Goal: Information Seeking & Learning: Check status

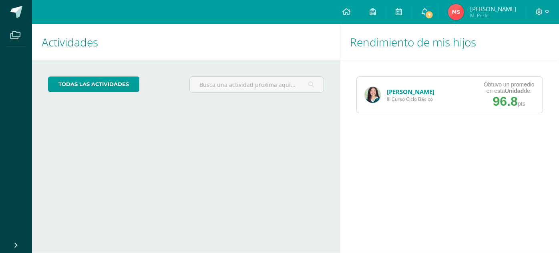
click at [416, 91] on link "[PERSON_NAME]" at bounding box center [411, 92] width 48 height 8
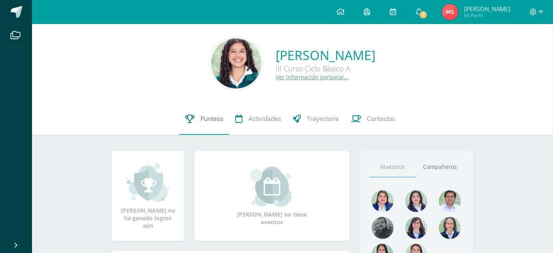
click at [210, 114] on link "Punteos" at bounding box center [204, 119] width 50 height 32
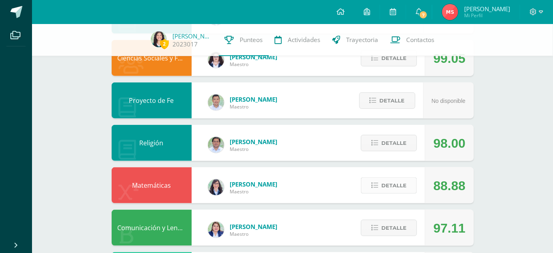
click at [375, 187] on icon at bounding box center [374, 185] width 7 height 7
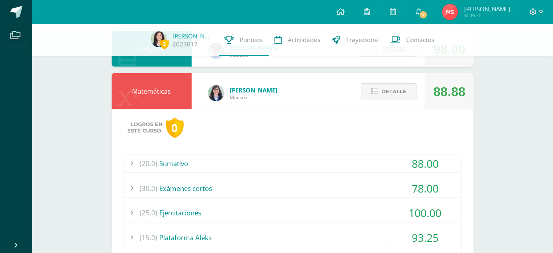
scroll to position [310, 0]
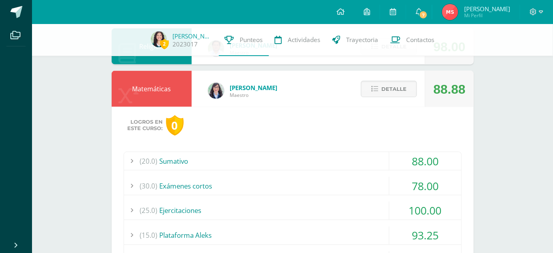
click at [353, 173] on div "(20.0) [GEOGRAPHIC_DATA] 88.00 Prueba objetiva 88.00 (100)" at bounding box center [293, 233] width 338 height 162
click at [347, 170] on div "(20.0) [GEOGRAPHIC_DATA] 88.00 Prueba objetiva 88.00 (100)" at bounding box center [293, 233] width 338 height 162
click at [335, 163] on div "(20.0) [GEOGRAPHIC_DATA]" at bounding box center [292, 161] width 337 height 18
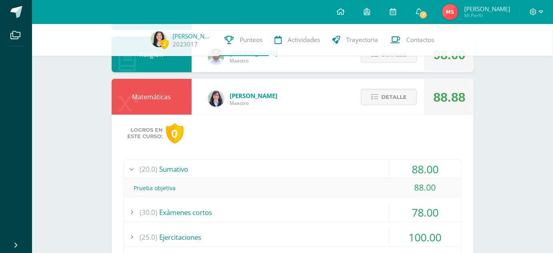
scroll to position [301, 0]
click at [335, 166] on div "(20.0) [GEOGRAPHIC_DATA]" at bounding box center [292, 170] width 337 height 18
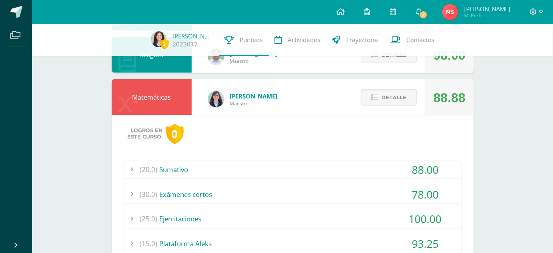
click at [334, 167] on div "(20.0) [GEOGRAPHIC_DATA]" at bounding box center [292, 170] width 337 height 18
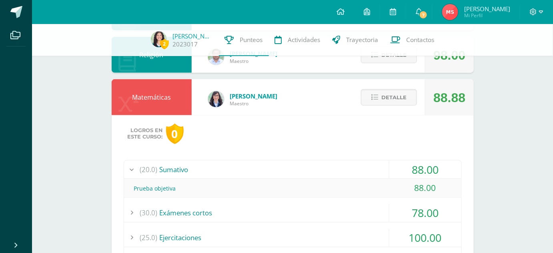
click at [334, 167] on div "(20.0) [GEOGRAPHIC_DATA]" at bounding box center [292, 170] width 337 height 18
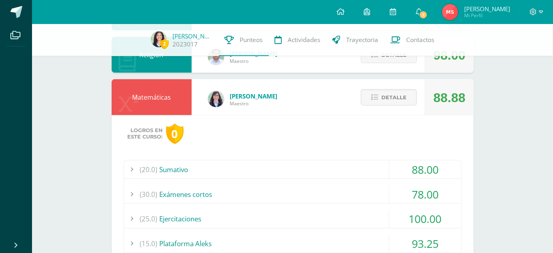
click at [339, 182] on div "(20.0) [GEOGRAPHIC_DATA] 88.00 Prueba objetiva 88.00 (100)" at bounding box center [293, 241] width 338 height 162
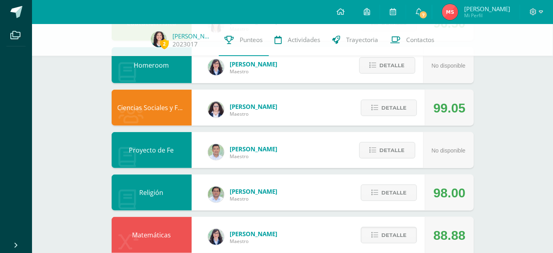
scroll to position [155, 0]
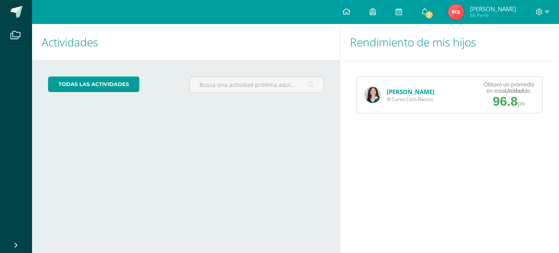
click at [401, 95] on link "[PERSON_NAME]" at bounding box center [411, 92] width 48 height 8
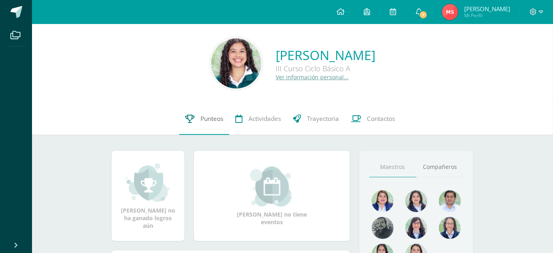
click at [211, 126] on link "Punteos" at bounding box center [204, 119] width 50 height 32
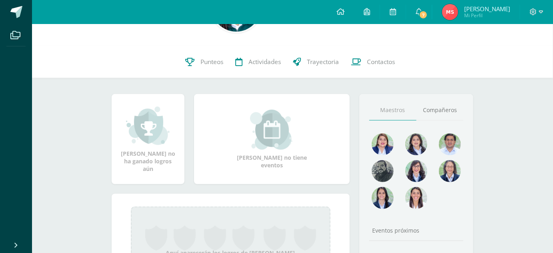
scroll to position [59, 0]
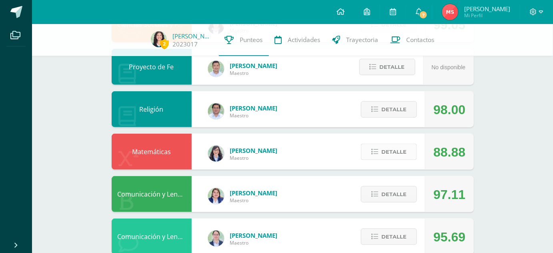
click at [369, 152] on button "Detalle" at bounding box center [389, 152] width 56 height 16
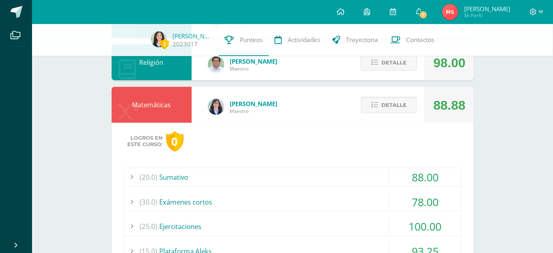
scroll to position [292, 0]
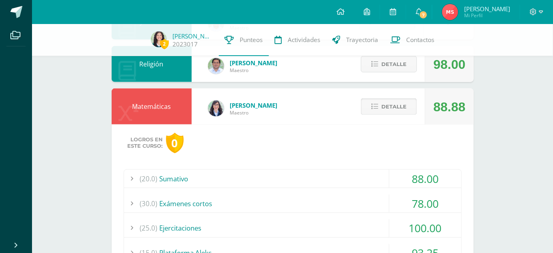
click at [378, 104] on icon at bounding box center [374, 106] width 7 height 7
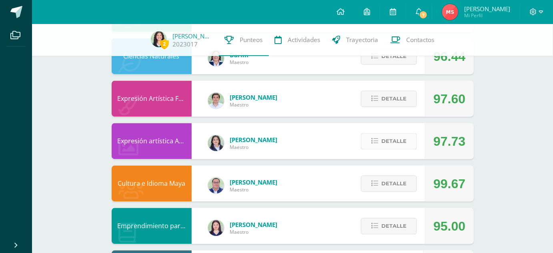
scroll to position [465, 0]
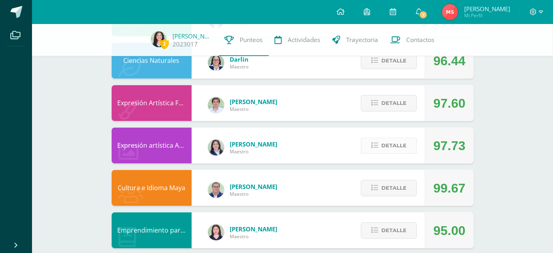
click at [390, 146] on span "Detalle" at bounding box center [393, 145] width 25 height 15
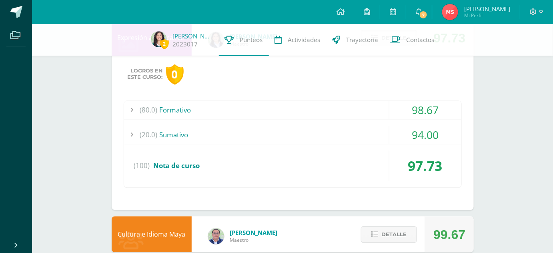
scroll to position [577, 0]
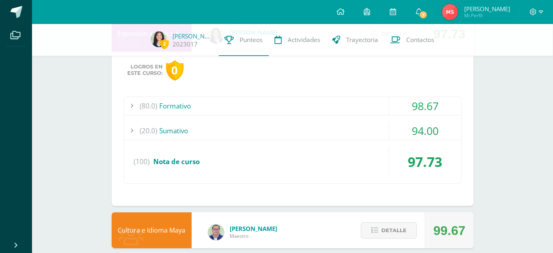
click at [321, 133] on div "(20.0) [GEOGRAPHIC_DATA]" at bounding box center [292, 131] width 337 height 18
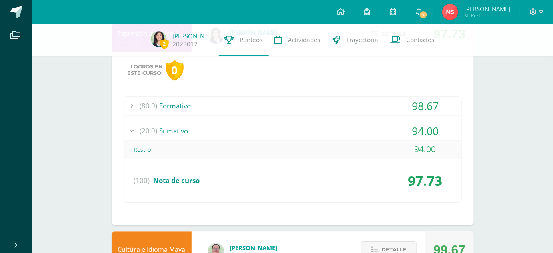
click at [321, 133] on div "(20.0) [GEOGRAPHIC_DATA]" at bounding box center [292, 131] width 337 height 18
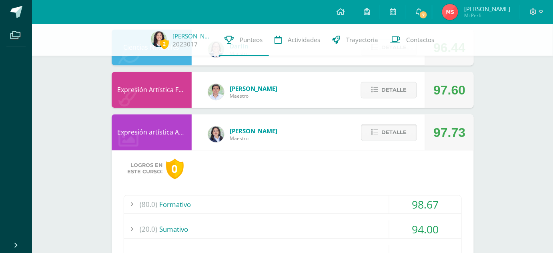
click at [370, 138] on button "Detalle" at bounding box center [389, 132] width 56 height 16
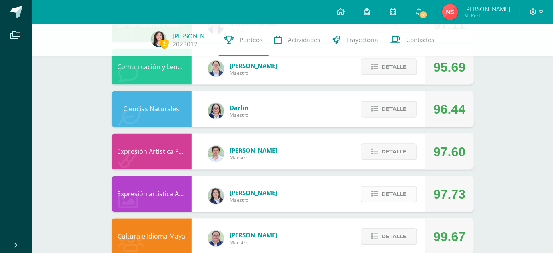
scroll to position [413, 0]
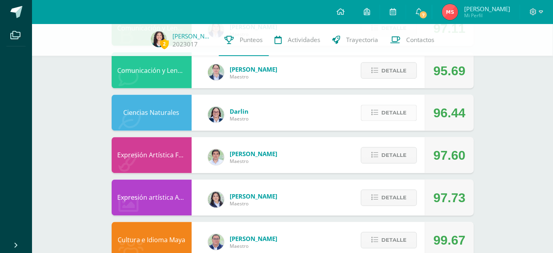
click at [385, 109] on span "Detalle" at bounding box center [393, 113] width 25 height 15
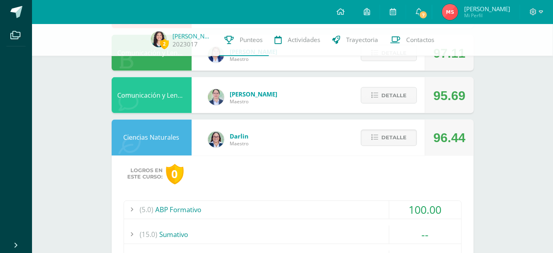
scroll to position [383, 0]
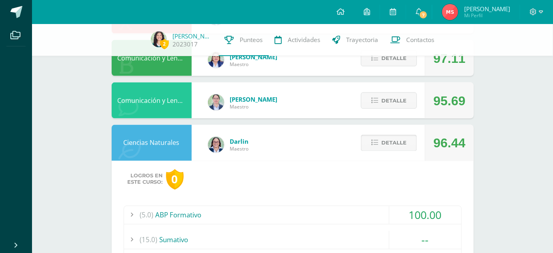
click at [403, 137] on span "Detalle" at bounding box center [393, 143] width 25 height 15
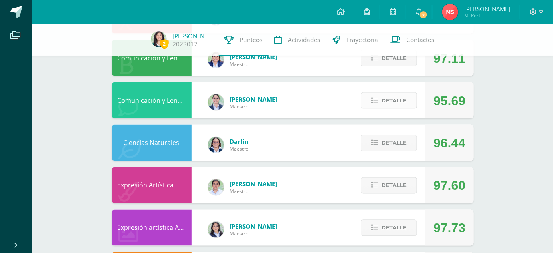
click at [394, 96] on span "Detalle" at bounding box center [393, 100] width 25 height 15
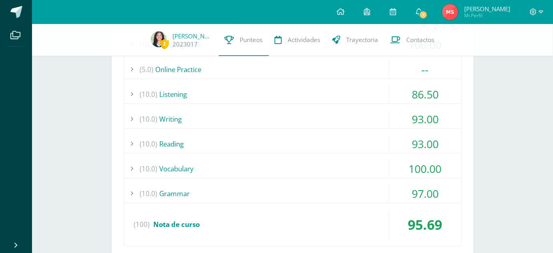
scroll to position [501, 0]
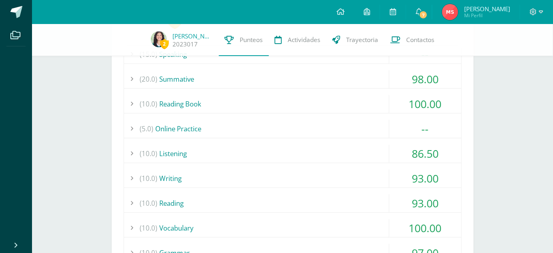
click at [359, 128] on div "(5.0) Online Practice" at bounding box center [292, 129] width 337 height 18
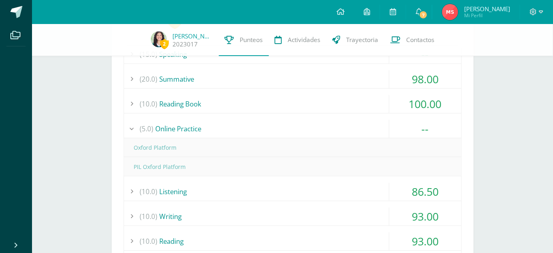
click at [359, 128] on div "(5.0) Online Practice" at bounding box center [292, 129] width 337 height 18
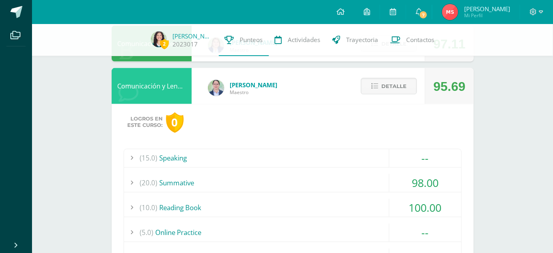
scroll to position [396, 0]
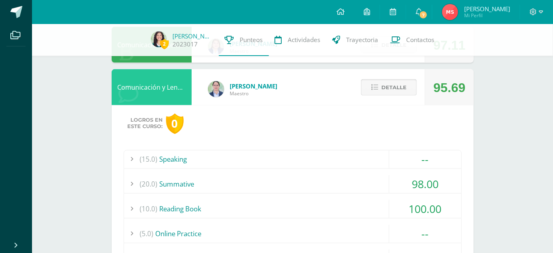
click at [375, 85] on icon at bounding box center [374, 87] width 7 height 7
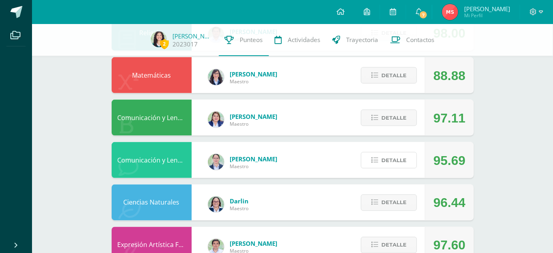
scroll to position [323, 0]
click at [383, 127] on div "Detalle" at bounding box center [387, 118] width 76 height 36
click at [371, 119] on button "Detalle" at bounding box center [389, 118] width 56 height 16
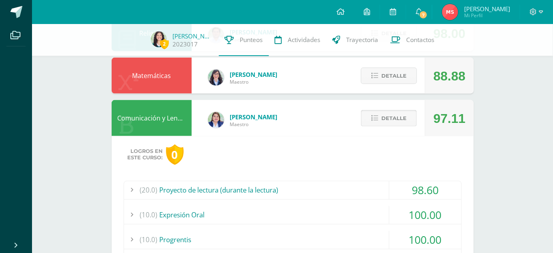
click at [383, 119] on span at bounding box center [389, 118] width 39 height 11
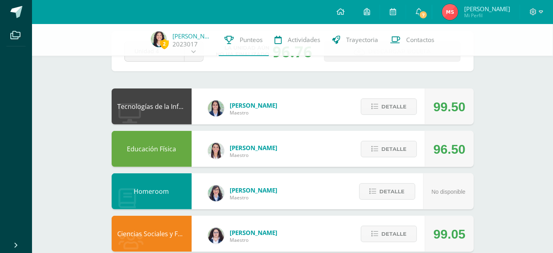
scroll to position [50, 0]
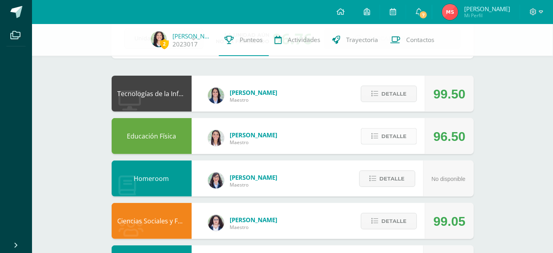
click at [388, 132] on span "Detalle" at bounding box center [393, 136] width 25 height 15
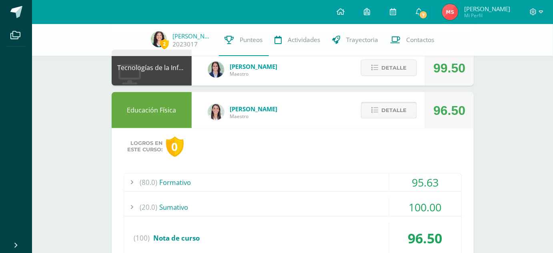
click at [377, 107] on icon at bounding box center [374, 110] width 7 height 7
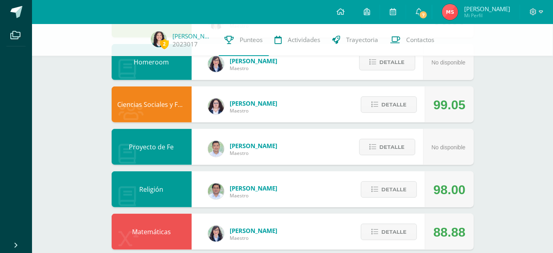
scroll to position [177, 0]
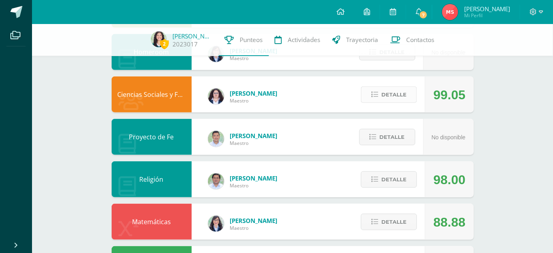
click at [373, 96] on icon at bounding box center [374, 94] width 7 height 7
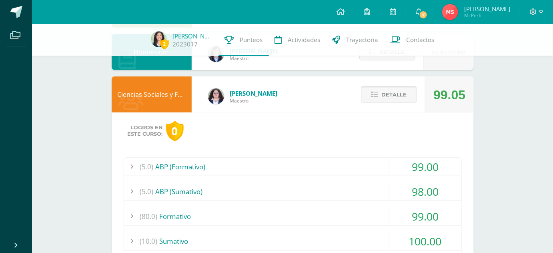
click at [374, 99] on button "Detalle" at bounding box center [389, 94] width 56 height 16
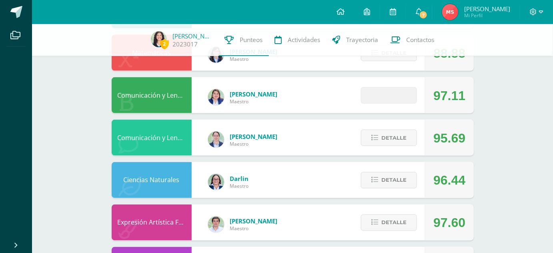
scroll to position [357, 0]
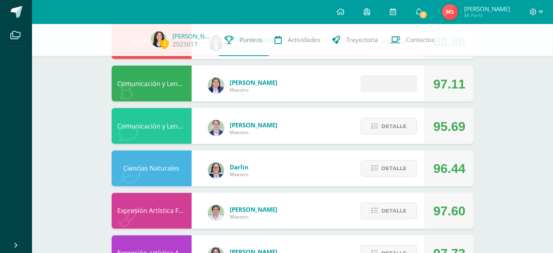
click at [383, 88] on span at bounding box center [389, 83] width 39 height 11
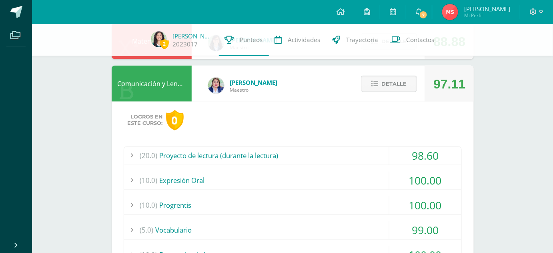
click at [383, 88] on span "Detalle" at bounding box center [393, 83] width 25 height 15
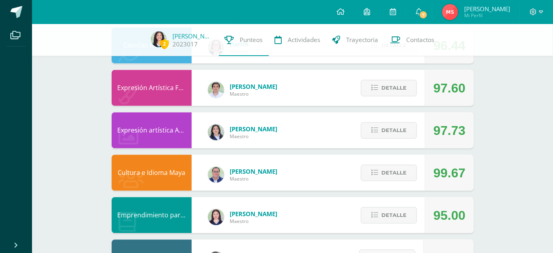
scroll to position [486, 0]
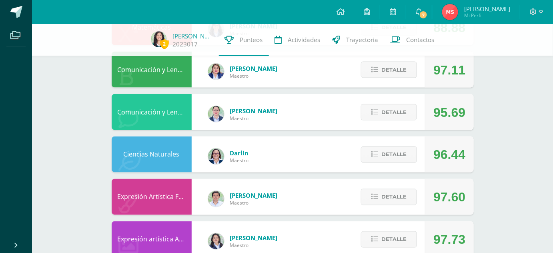
click at [408, 102] on div "Detalle" at bounding box center [387, 112] width 76 height 36
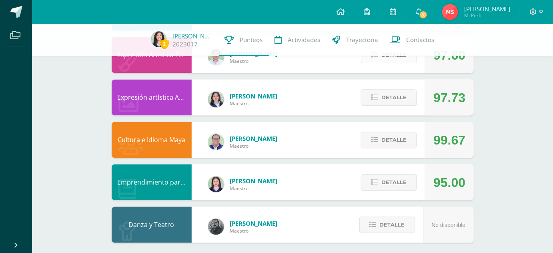
scroll to position [514, 0]
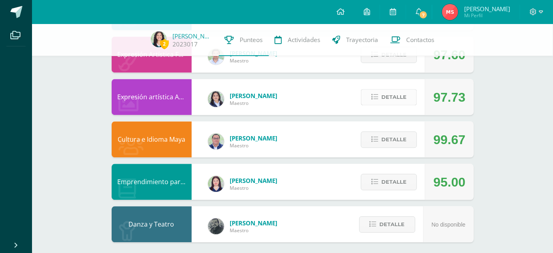
click at [378, 99] on icon at bounding box center [374, 97] width 7 height 7
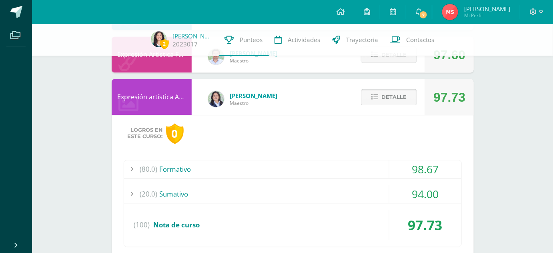
click at [378, 99] on icon at bounding box center [374, 97] width 7 height 7
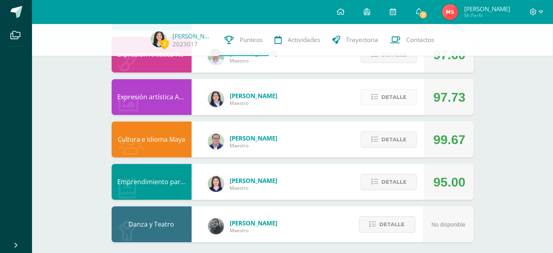
scroll to position [519, 0]
